Goal: Check status: Check status

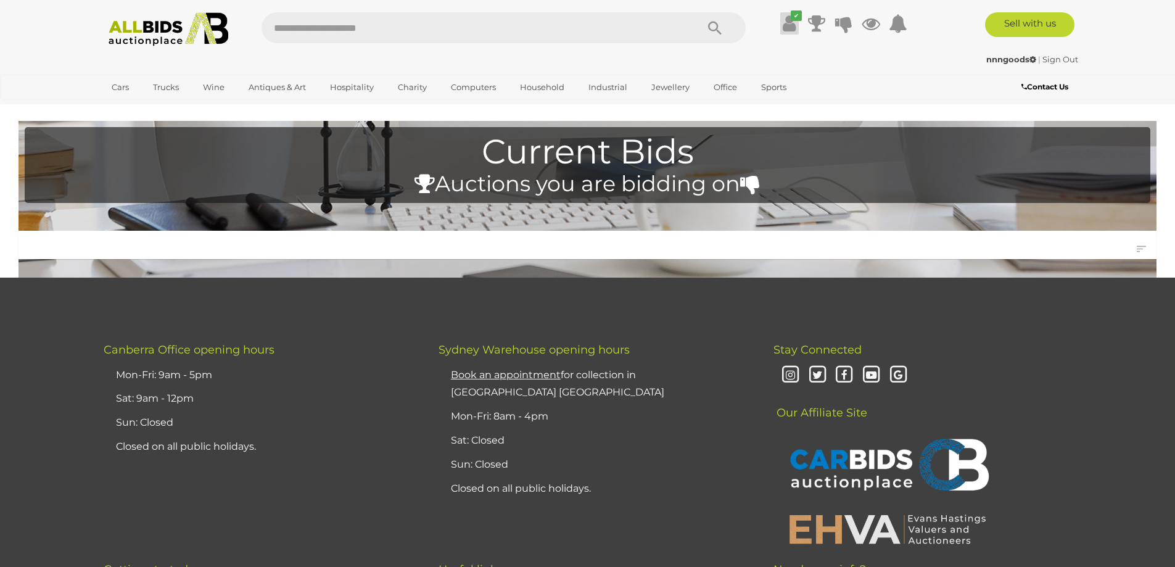
click at [792, 25] on icon at bounding box center [789, 23] width 13 height 22
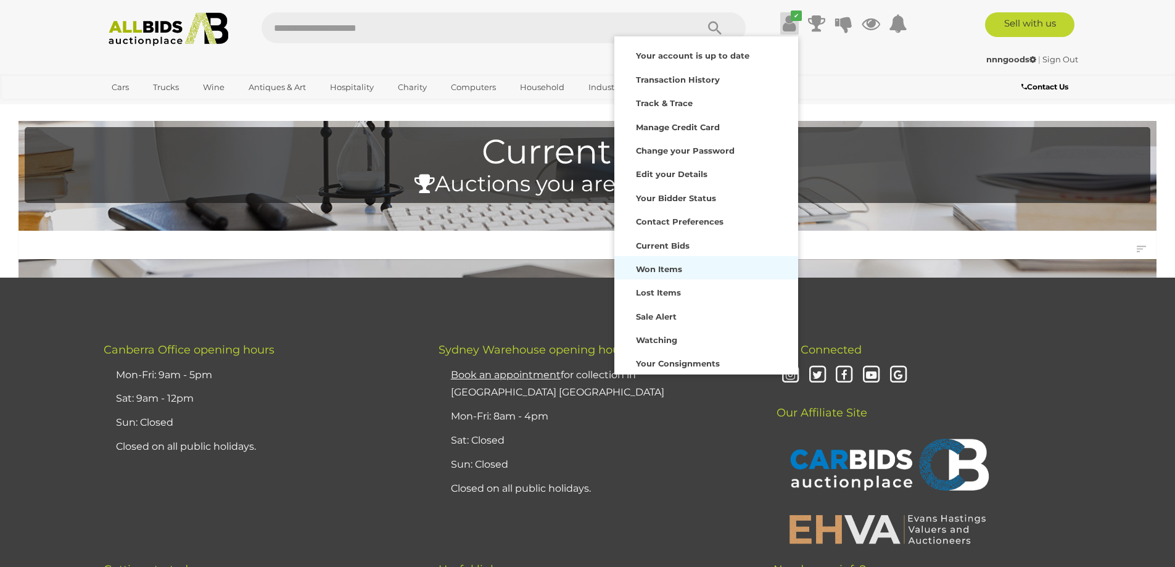
click at [656, 268] on strong "Won Items" at bounding box center [659, 269] width 46 height 10
